Goal: Task Accomplishment & Management: Complete application form

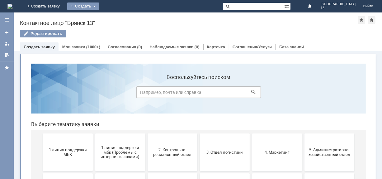
click at [99, 3] on div "Создать" at bounding box center [83, 5] width 32 height 7
click at [116, 20] on link "Заявка" at bounding box center [91, 18] width 47 height 7
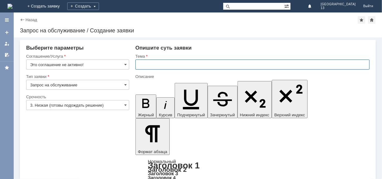
click at [167, 63] on input "text" at bounding box center [252, 64] width 234 height 10
click at [124, 65] on span at bounding box center [125, 64] width 2 height 5
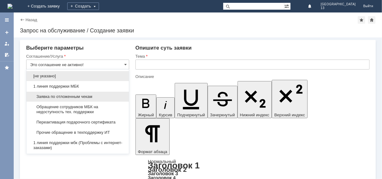
click at [95, 98] on span "Заявка по отложенным чекам" at bounding box center [77, 96] width 95 height 5
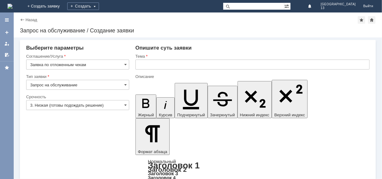
type input "Заявка по отложенным чекам"
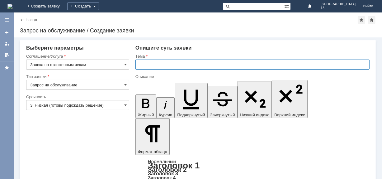
click at [140, 65] on input "text" at bounding box center [252, 64] width 234 height 10
type input "отл чек"
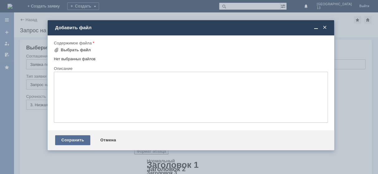
click at [69, 145] on div "Сохранить" at bounding box center [72, 140] width 35 height 10
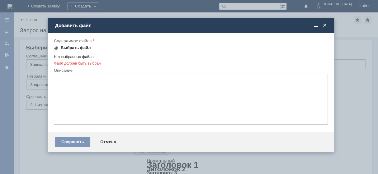
click at [81, 47] on div "Выбрать файл" at bounding box center [76, 47] width 30 height 5
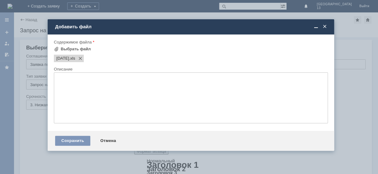
click at [75, 150] on div "Сохранить Отмена" at bounding box center [191, 141] width 286 height 20
click at [72, 146] on div "Сохранить" at bounding box center [72, 141] width 35 height 10
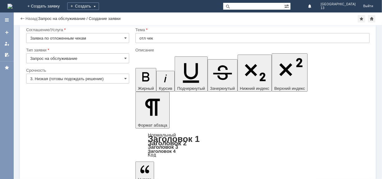
scroll to position [14, 0]
